Goal: Ask a question

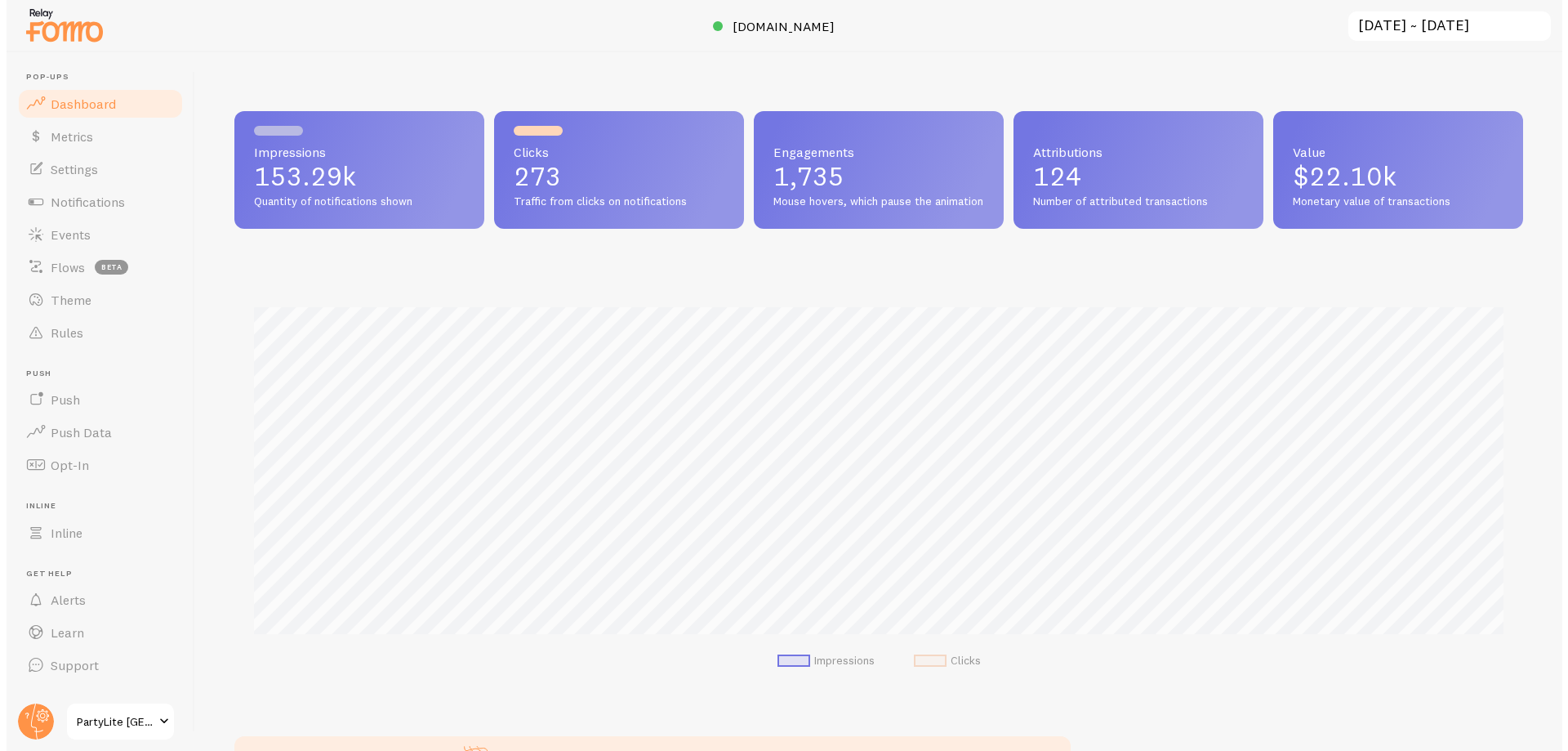
scroll to position [210, 0]
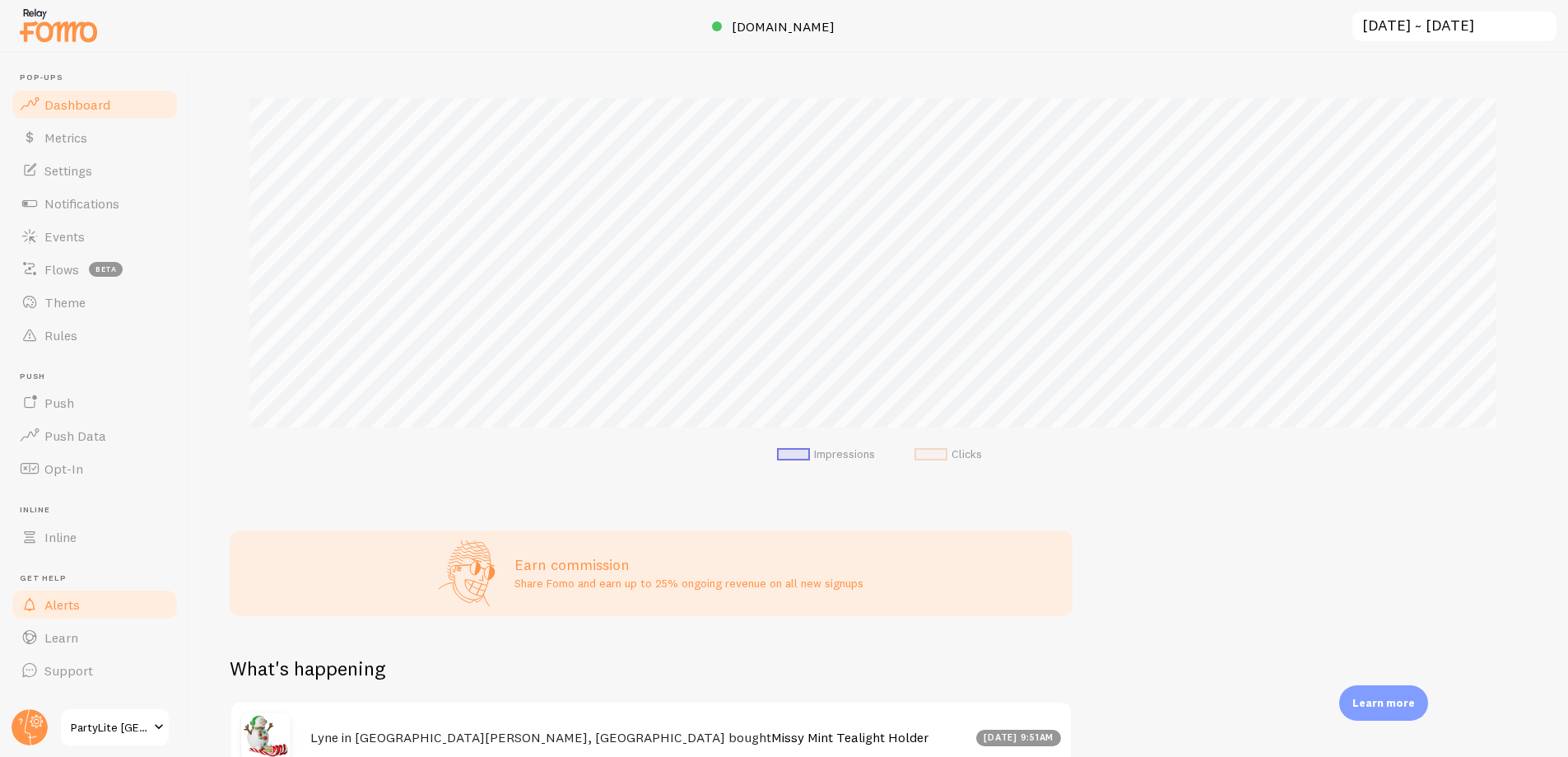
click at [104, 603] on link "Alerts" at bounding box center [95, 604] width 170 height 33
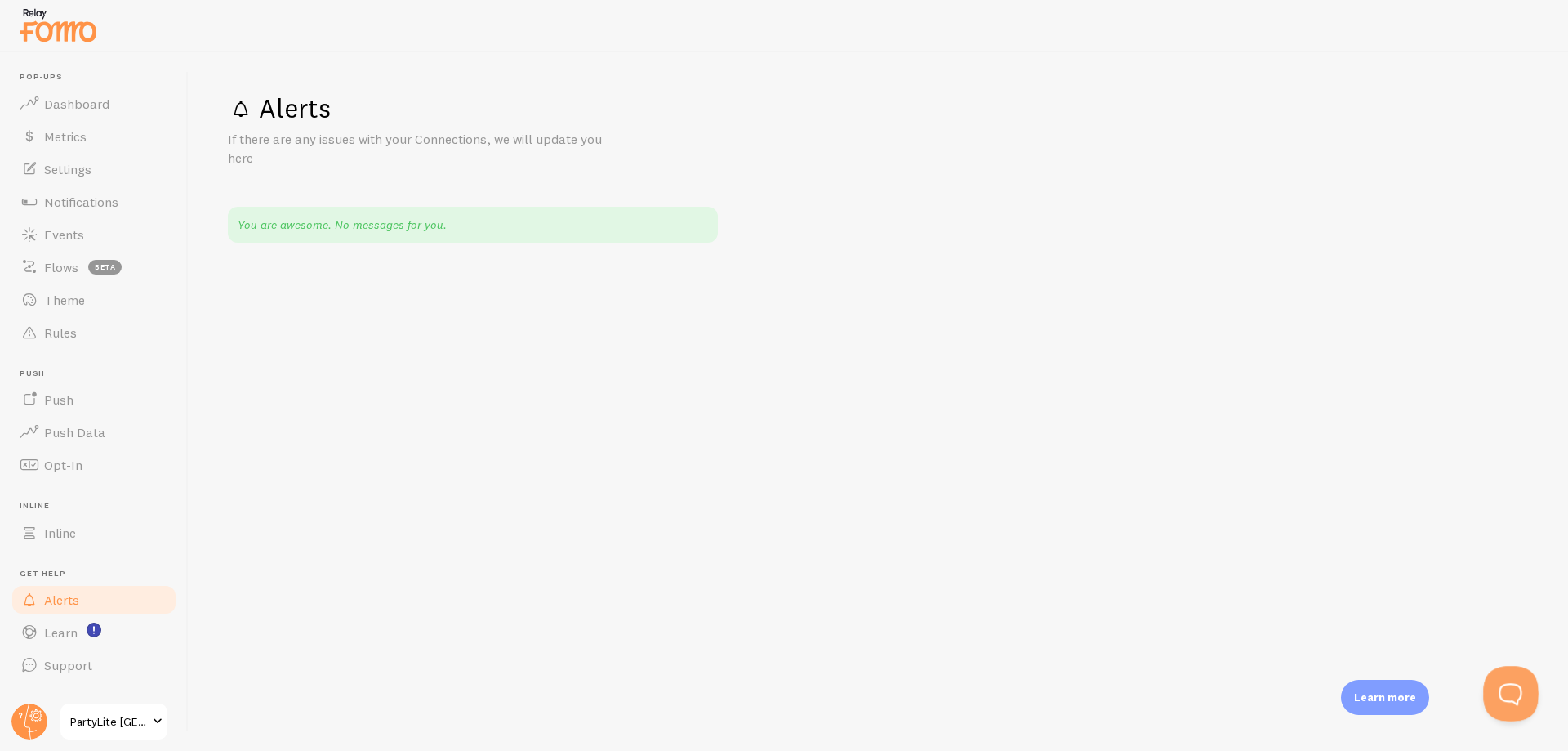
drag, startPoint x: 1499, startPoint y: 690, endPoint x: 2952, endPoint y: 1336, distance: 1590.1
click at [1499, 690] on button "Open Beacon popover" at bounding box center [1508, 690] width 49 height 49
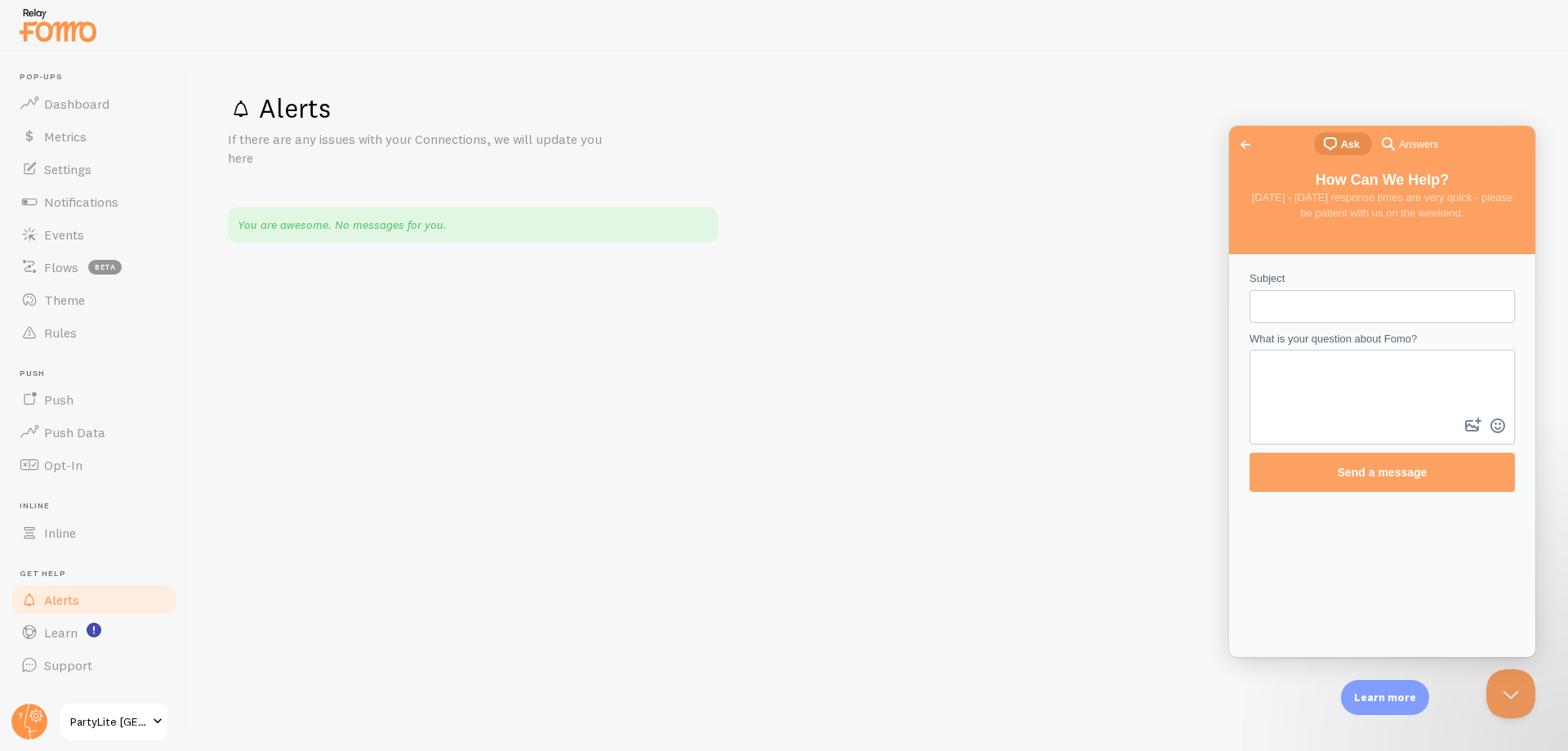
click at [1315, 306] on input "Subject" at bounding box center [1383, 307] width 239 height 30
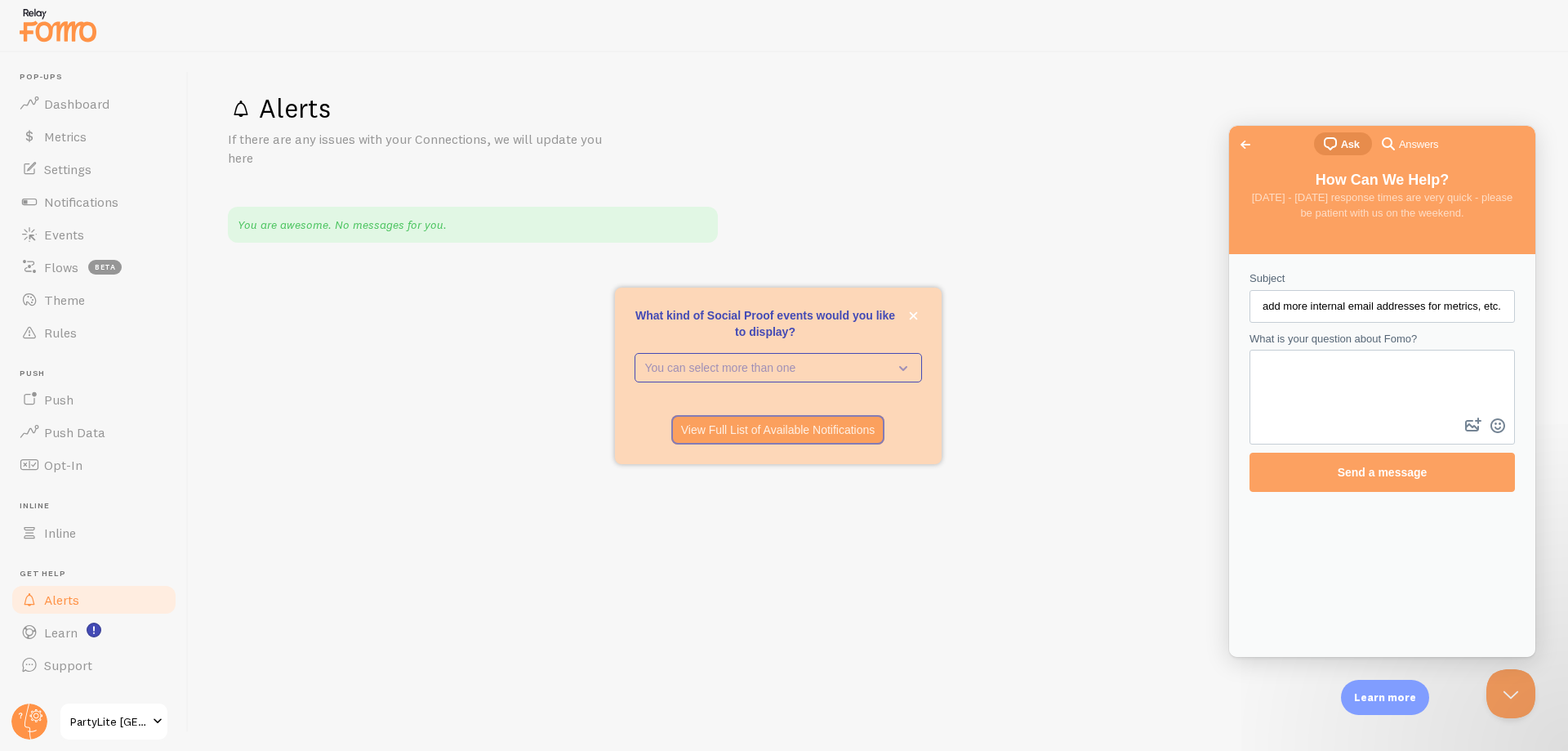
type input "add more internal email addresses for metrics, etc."
click at [1305, 372] on textarea "What is your question about Fomo?" at bounding box center [1382, 382] width 262 height 63
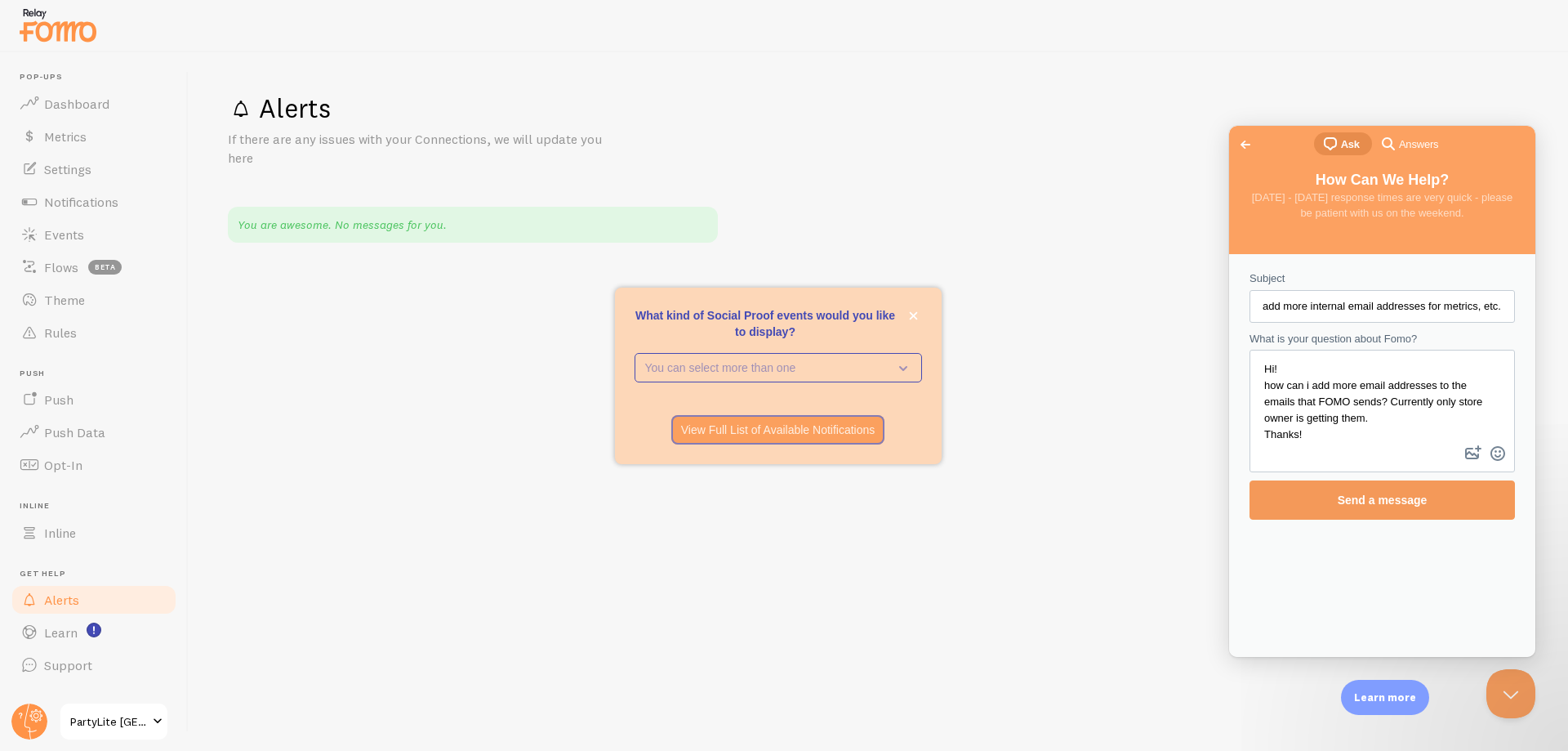
type textarea "Hi! how can i add more email addresses to the emails that FOMO sends? Currently…"
click at [1374, 488] on span "Send a message" at bounding box center [1383, 499] width 230 height 38
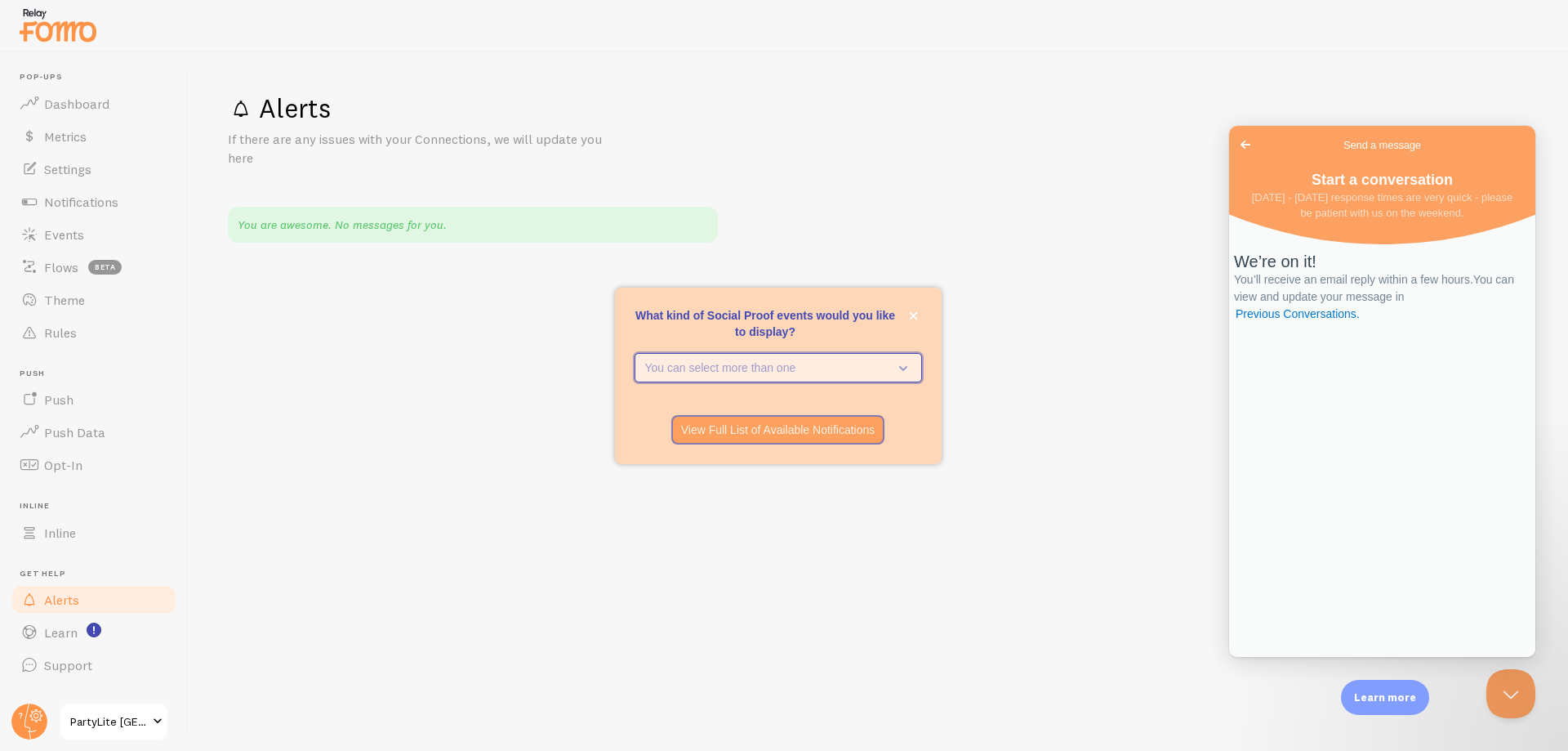
click at [811, 357] on button "You can select more than one" at bounding box center [778, 368] width 287 height 30
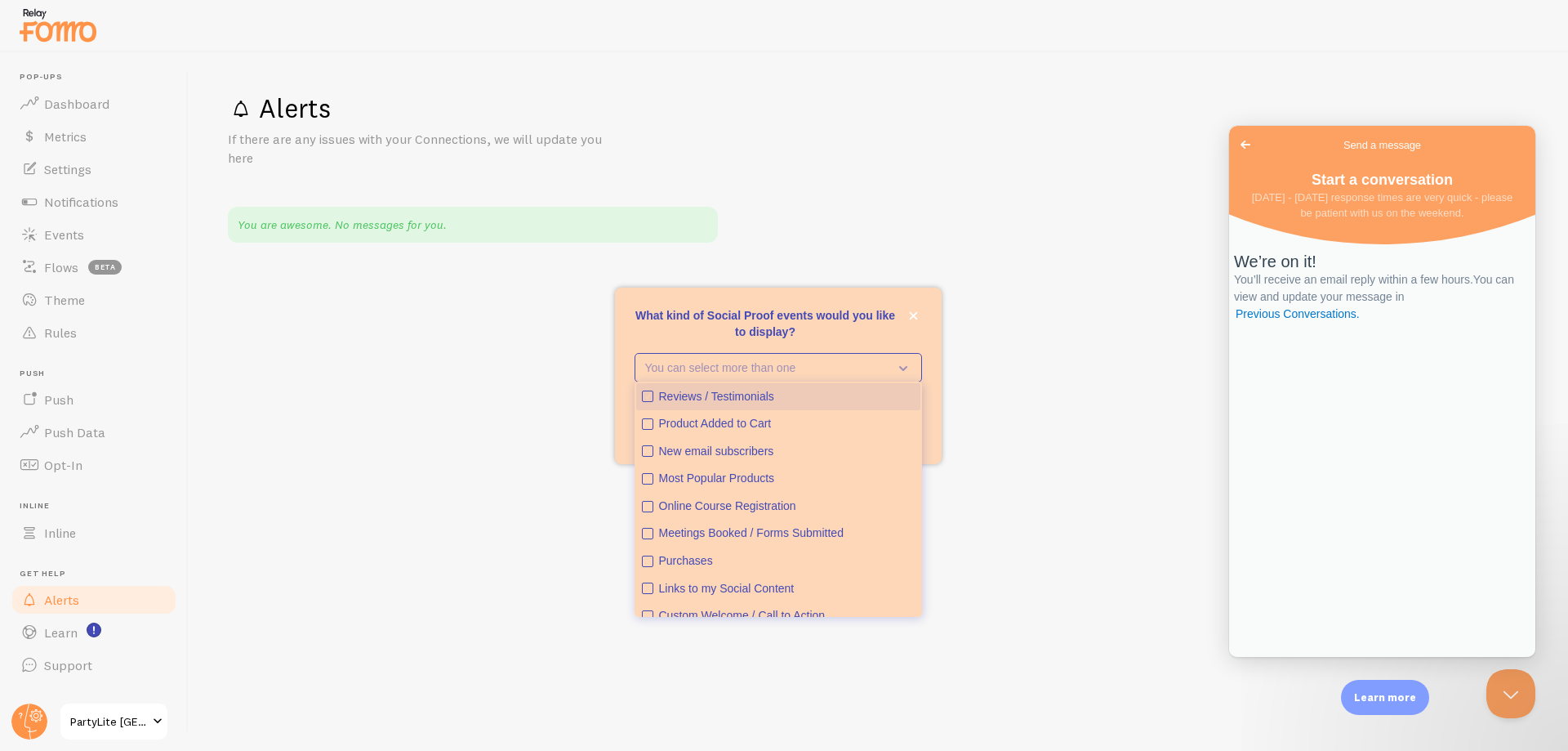
click at [649, 391] on icon "Reviews / Testimonials" at bounding box center [647, 395] width 10 height 10
click at [650, 424] on icon "Product Added to Cart" at bounding box center [647, 423] width 10 height 10
click at [646, 481] on icon "Most Popular Products" at bounding box center [647, 479] width 10 height 10
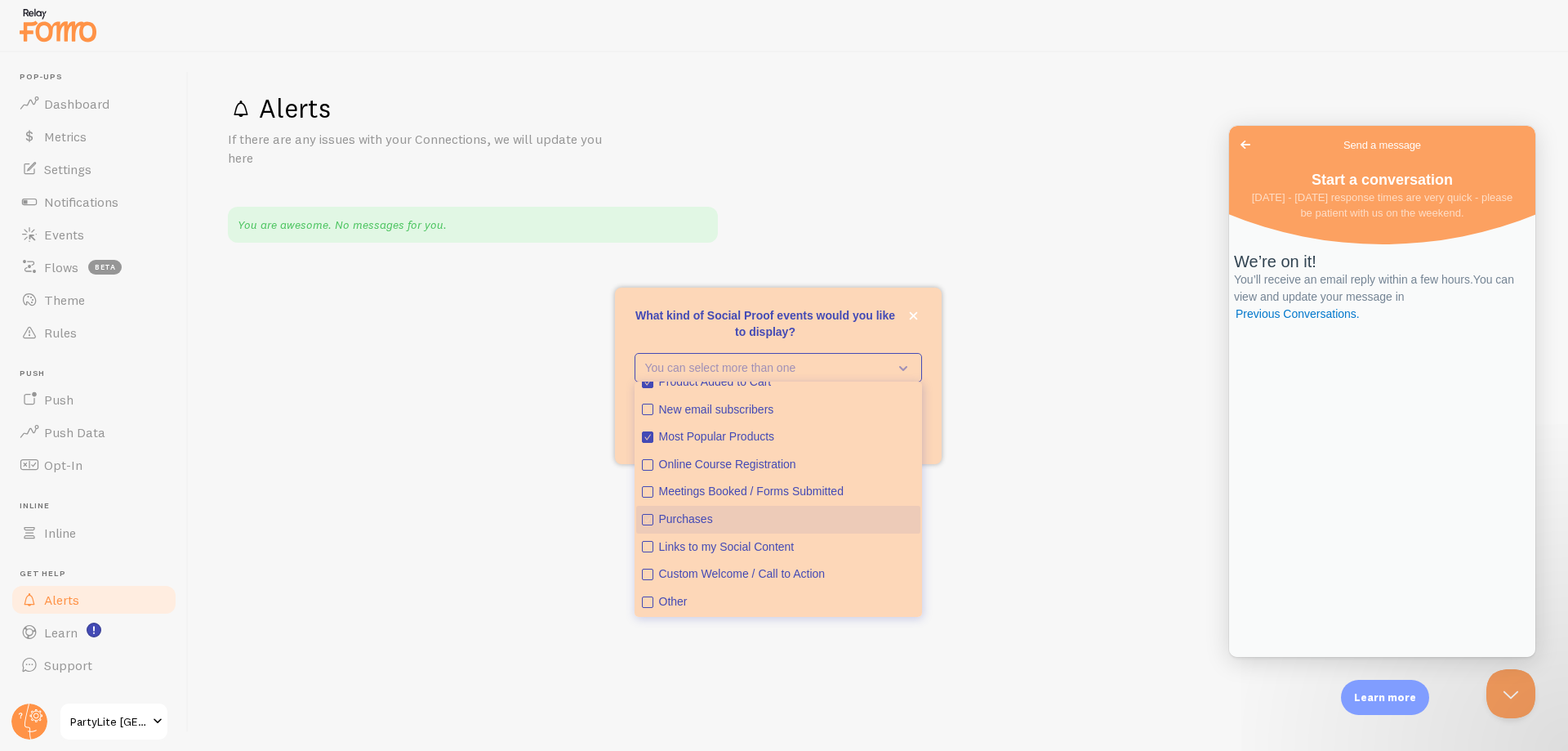
click at [646, 519] on icon "Purchases" at bounding box center [647, 519] width 10 height 10
click at [645, 575] on icon "Custom Welcome / Call to Action" at bounding box center [647, 574] width 10 height 10
click at [939, 543] on div "Alerts If there are any issues with your Connections, we will update you here Y…" at bounding box center [879, 401] width 1380 height 698
click at [935, 444] on div "What kind of Social Proof events would you like to display?" at bounding box center [778, 454] width 327 height 19
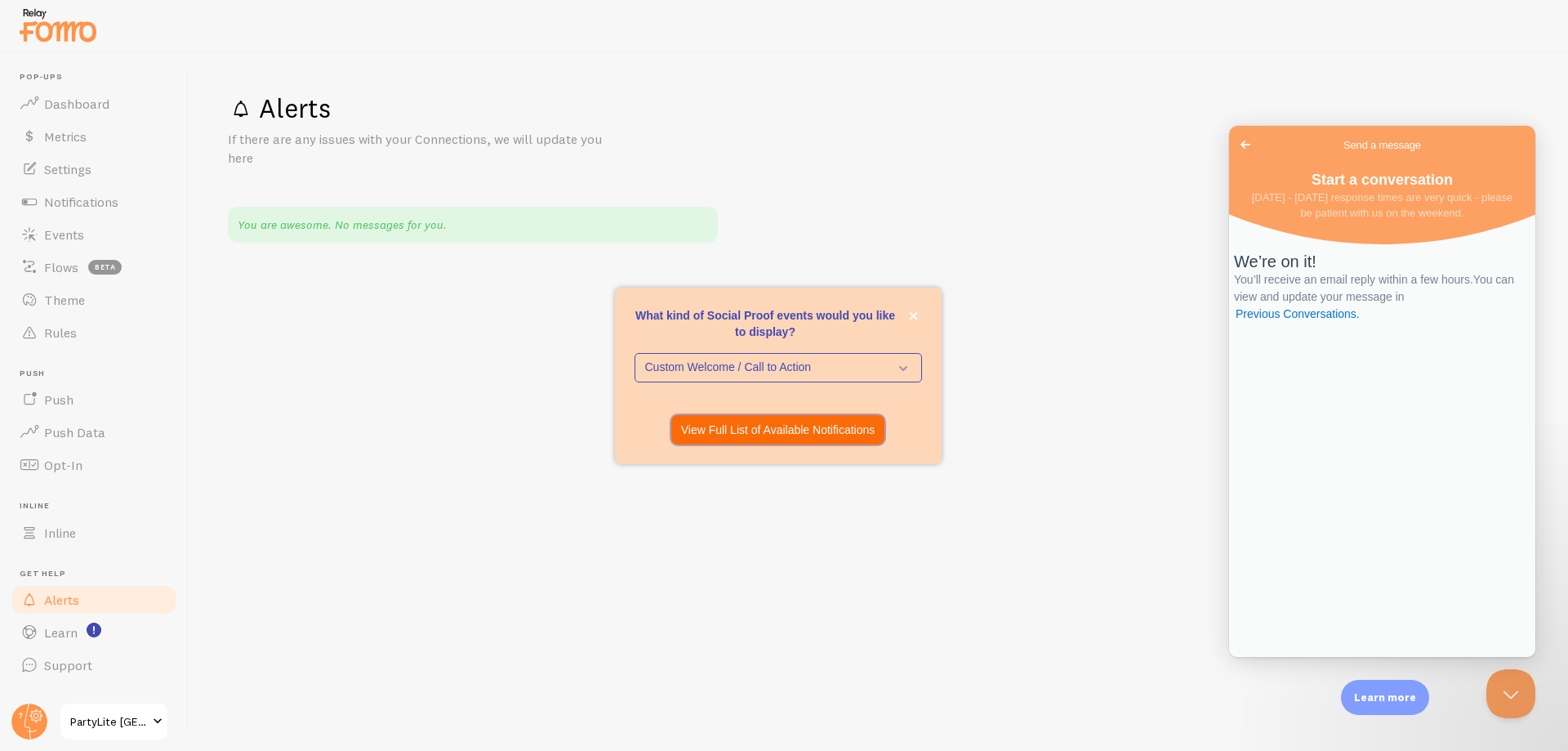
click at [787, 437] on p "View Full List of Available Notifications" at bounding box center [779, 430] width 194 height 17
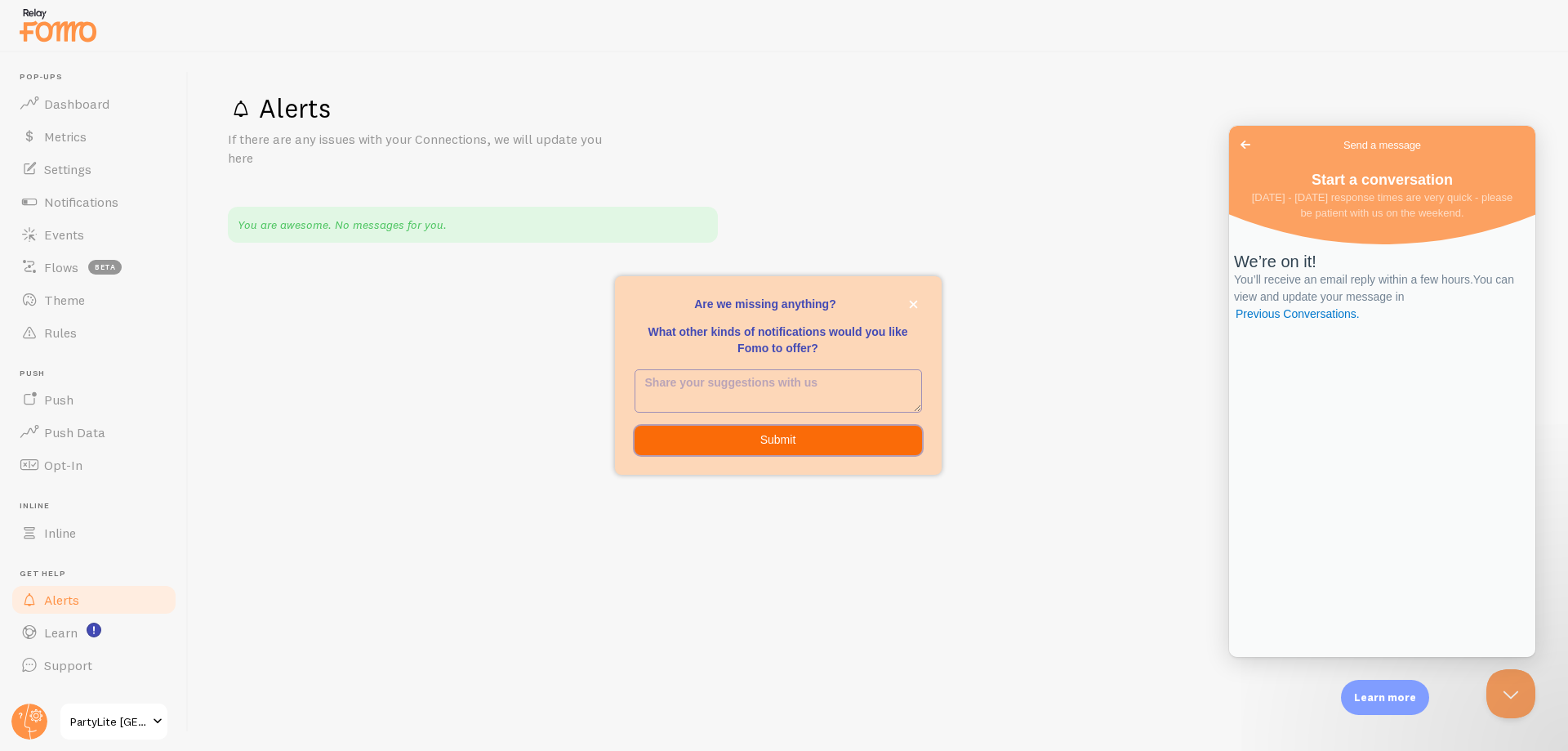
click at [779, 443] on button "Submit" at bounding box center [778, 441] width 287 height 30
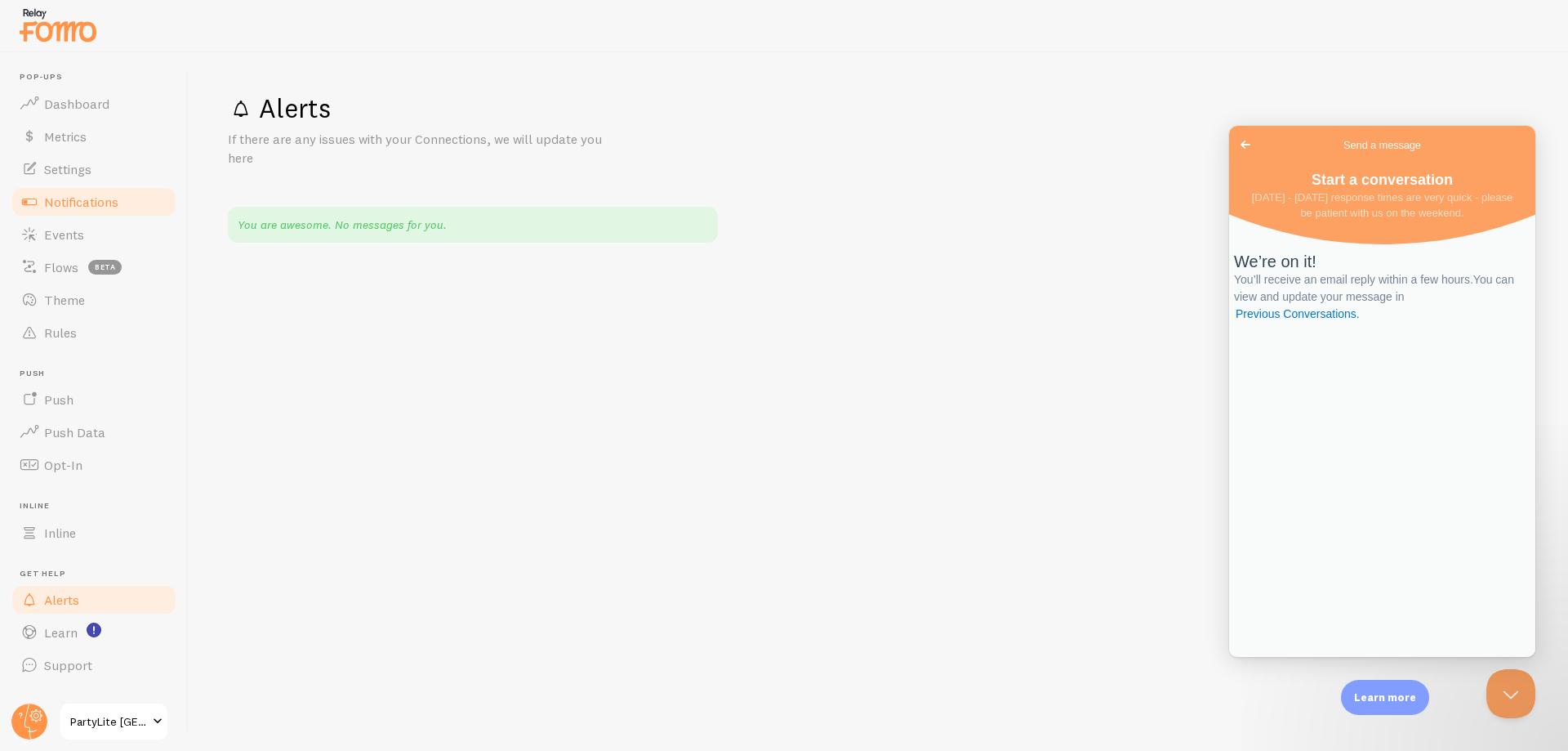
click at [90, 199] on span "Notifications" at bounding box center [82, 202] width 74 height 17
